Goal: Task Accomplishment & Management: Use online tool/utility

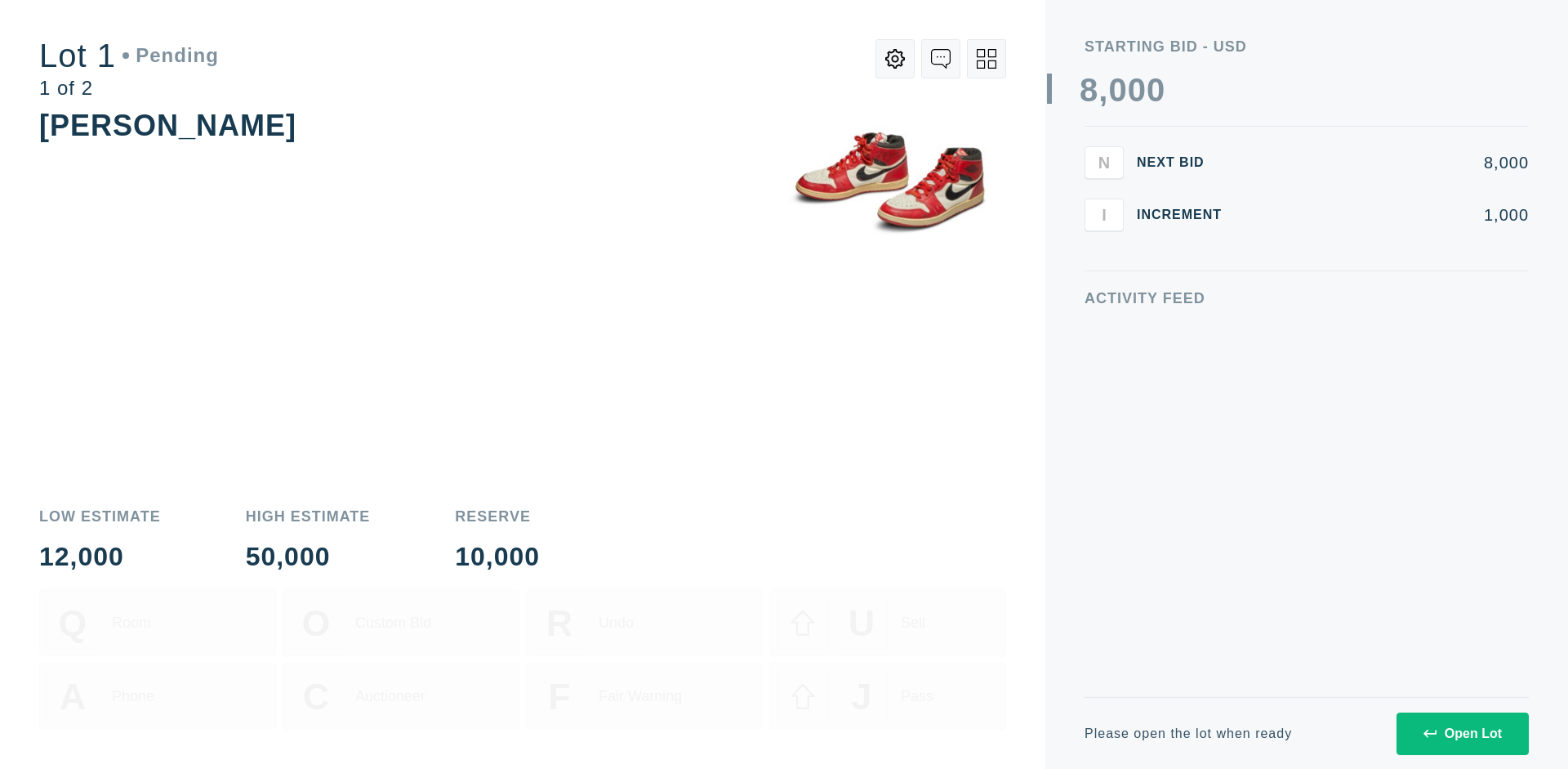
click at [1462, 733] on div "Open Lot" at bounding box center [1463, 734] width 79 height 15
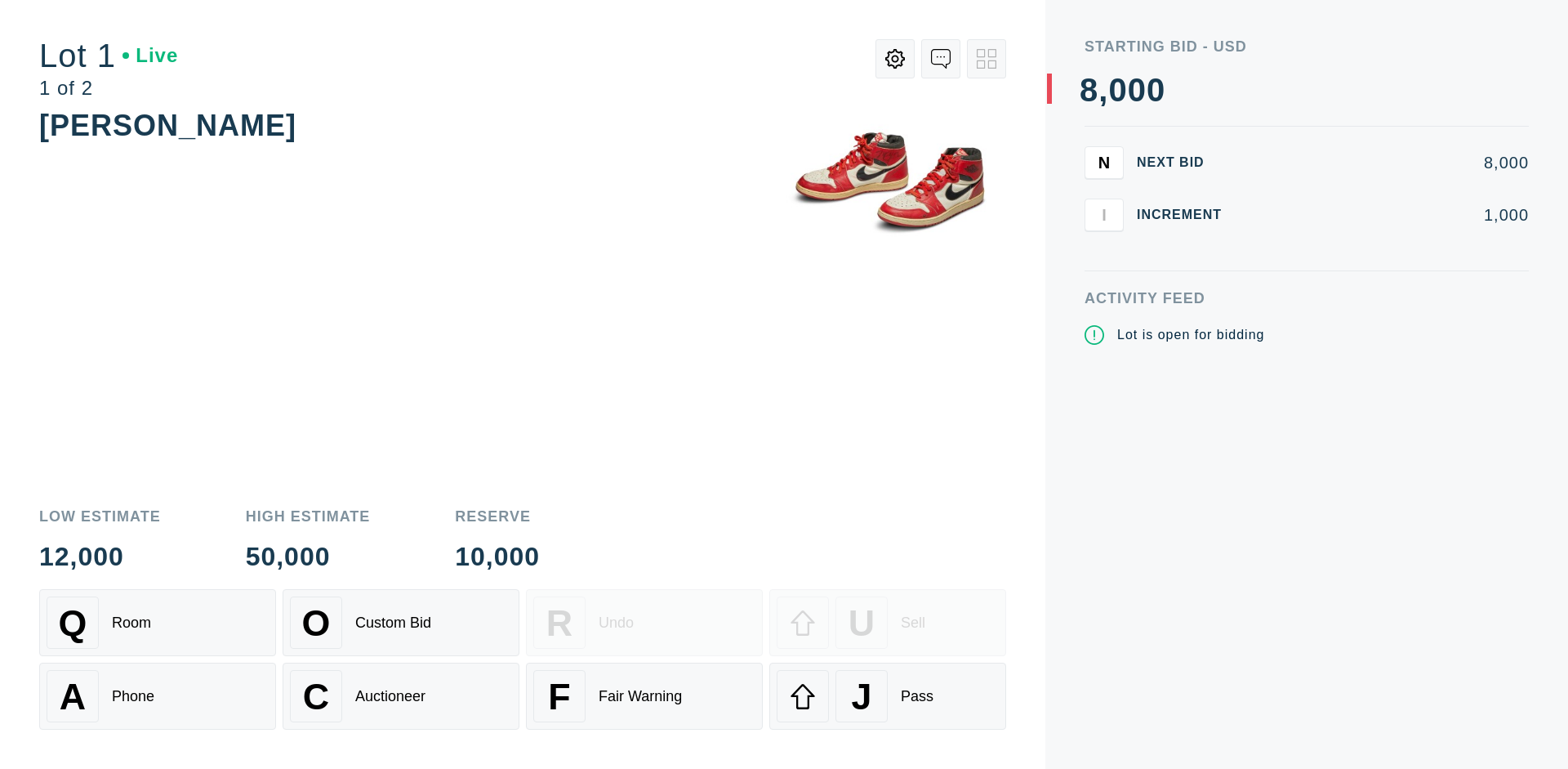
click at [158, 622] on div "Q Room" at bounding box center [157, 622] width 222 height 52
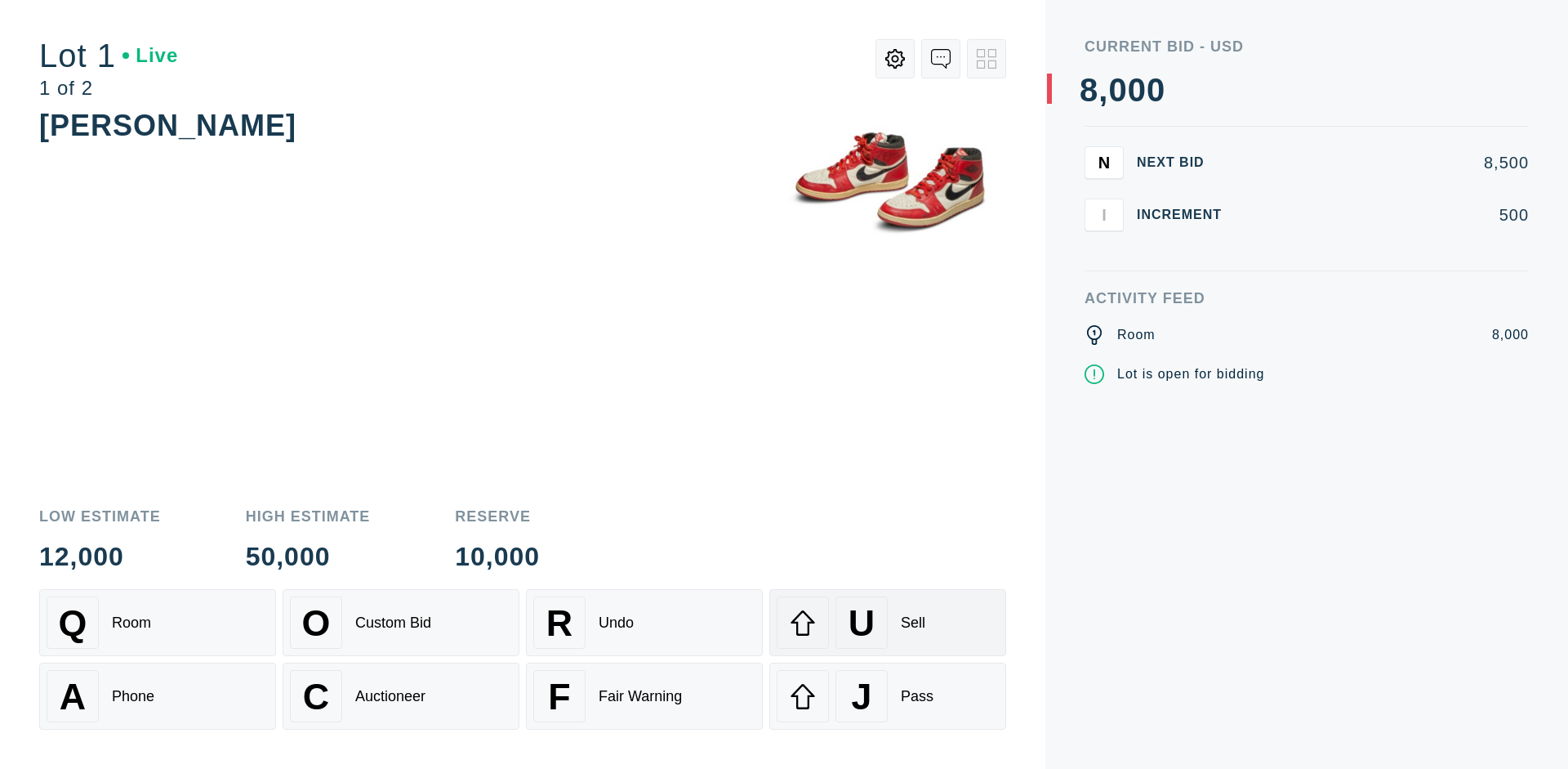
click at [888, 622] on div "U Sell" at bounding box center [887, 622] width 222 height 52
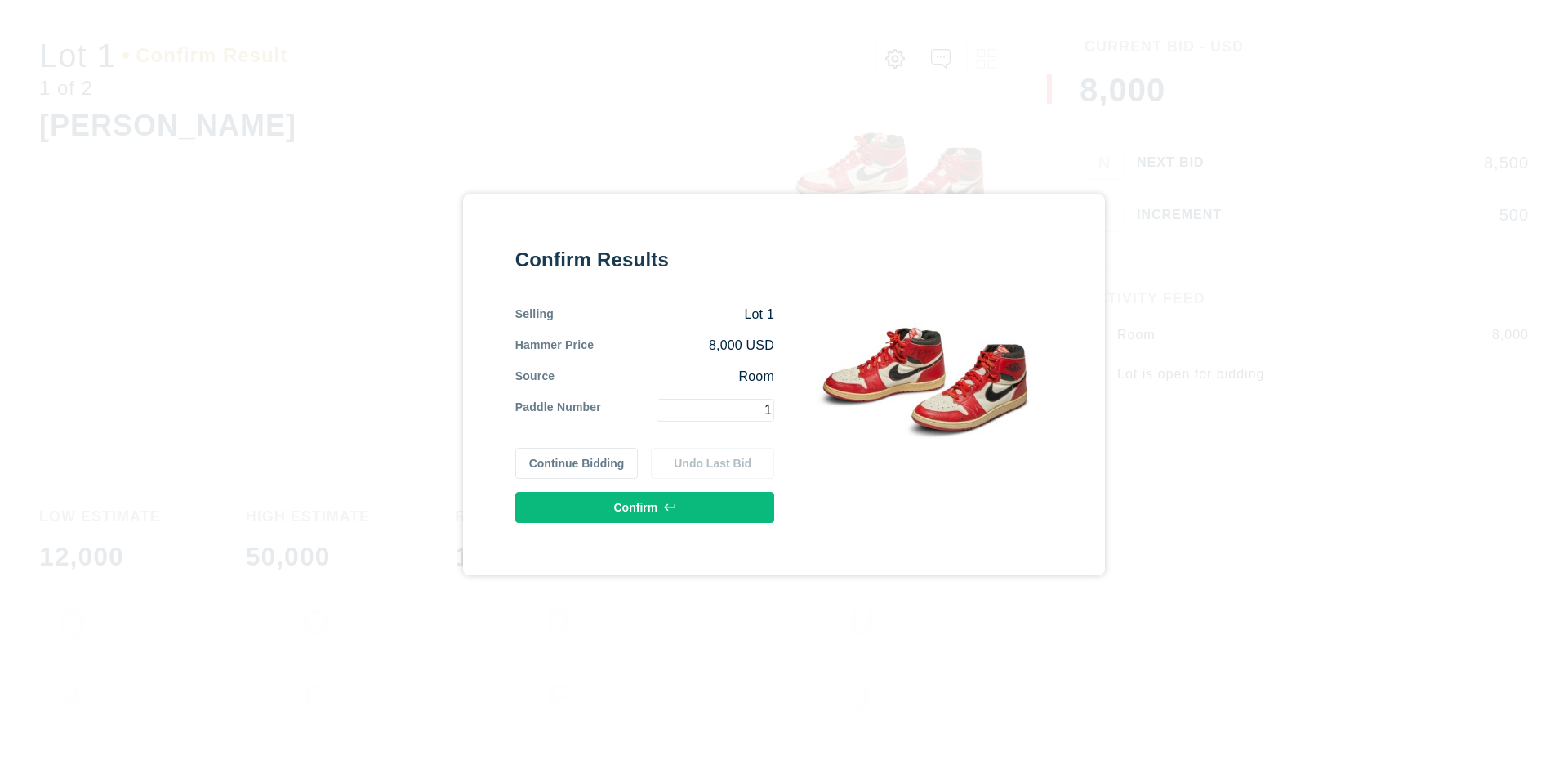
type input "1"
click at [645, 507] on button "Confirm" at bounding box center [645, 507] width 259 height 31
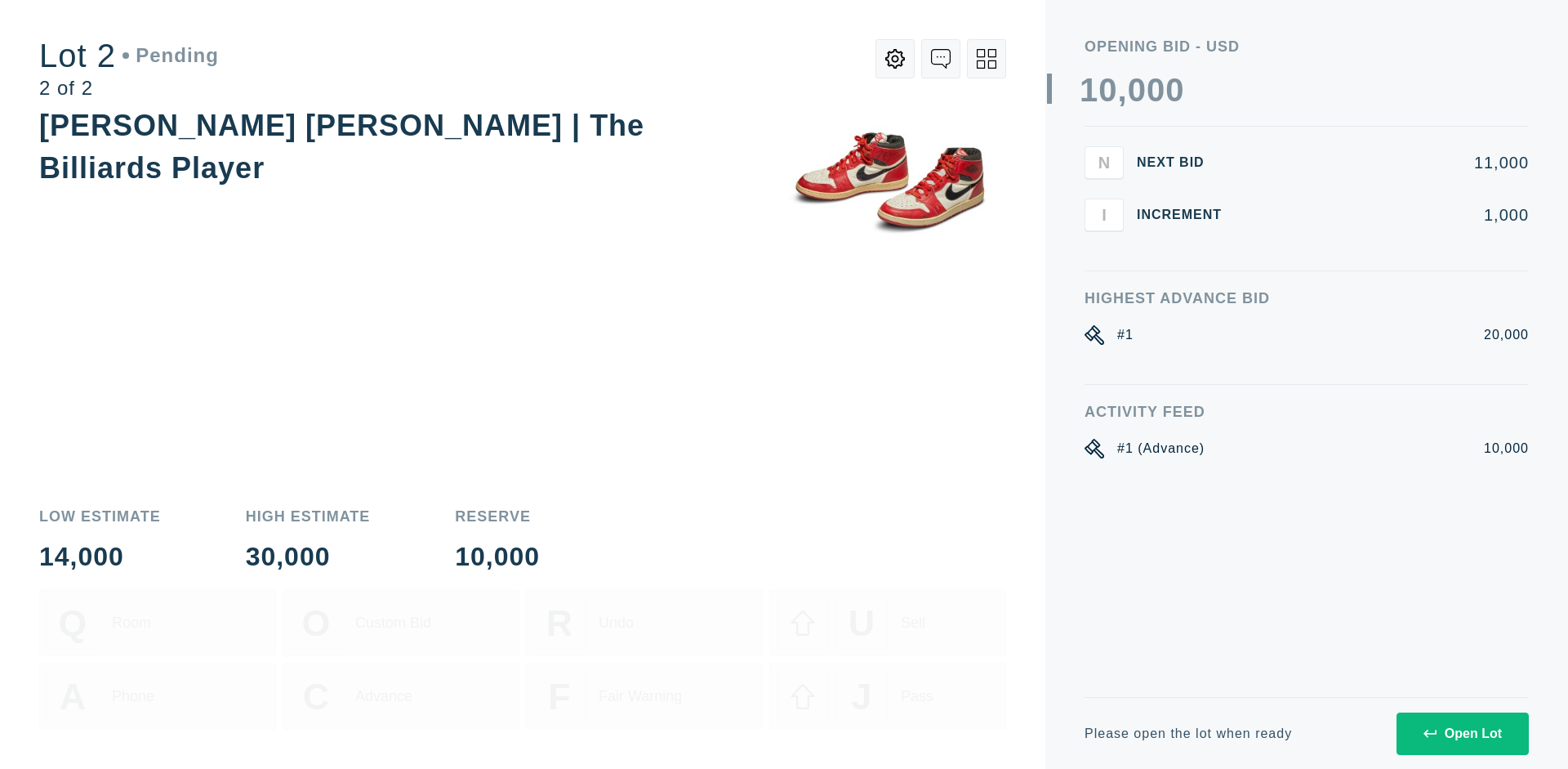
click at [1462, 733] on div "Open Lot" at bounding box center [1463, 734] width 79 height 15
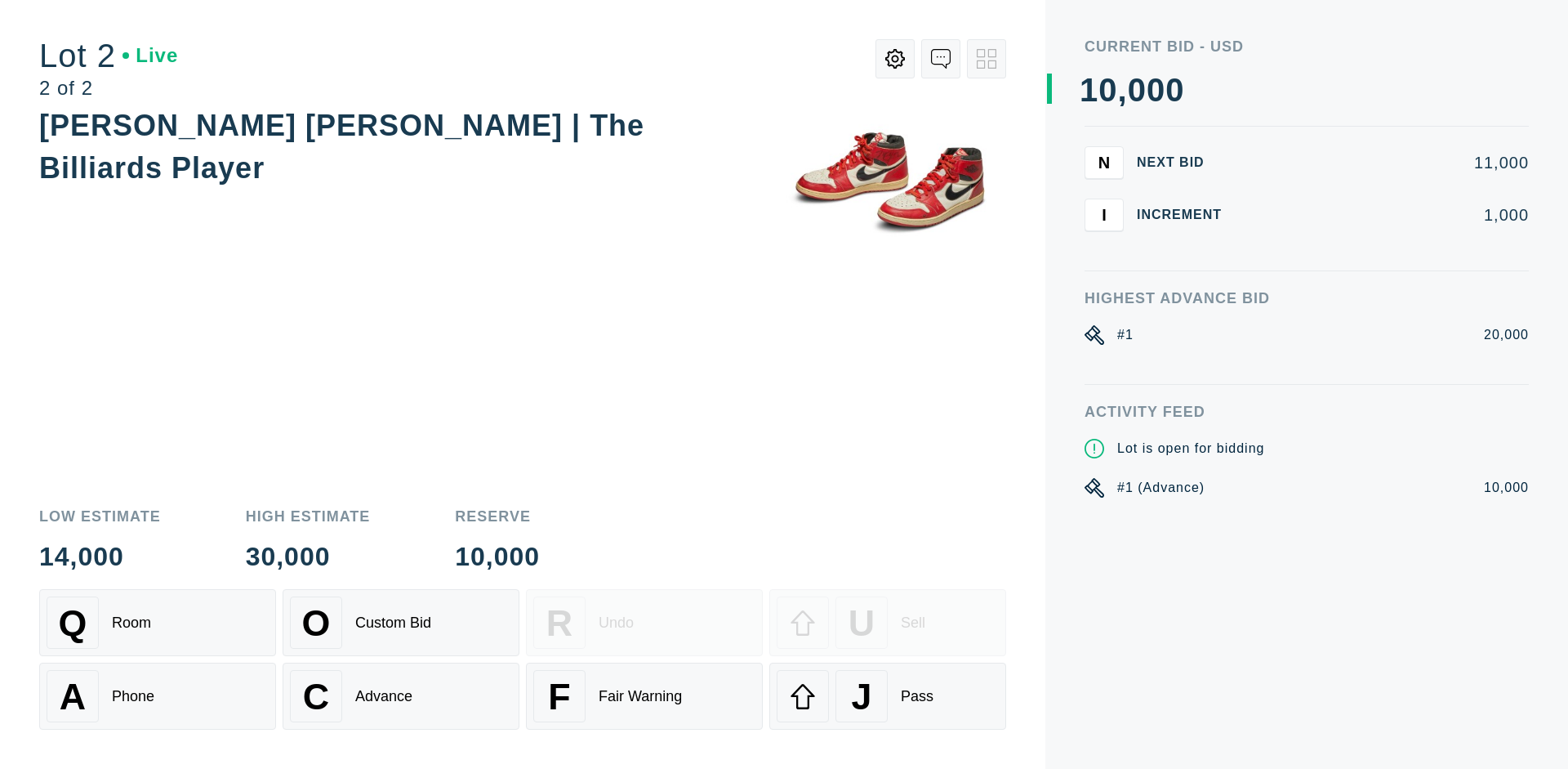
click at [158, 696] on div "A Phone" at bounding box center [157, 695] width 222 height 52
